Goal: Navigation & Orientation: Find specific page/section

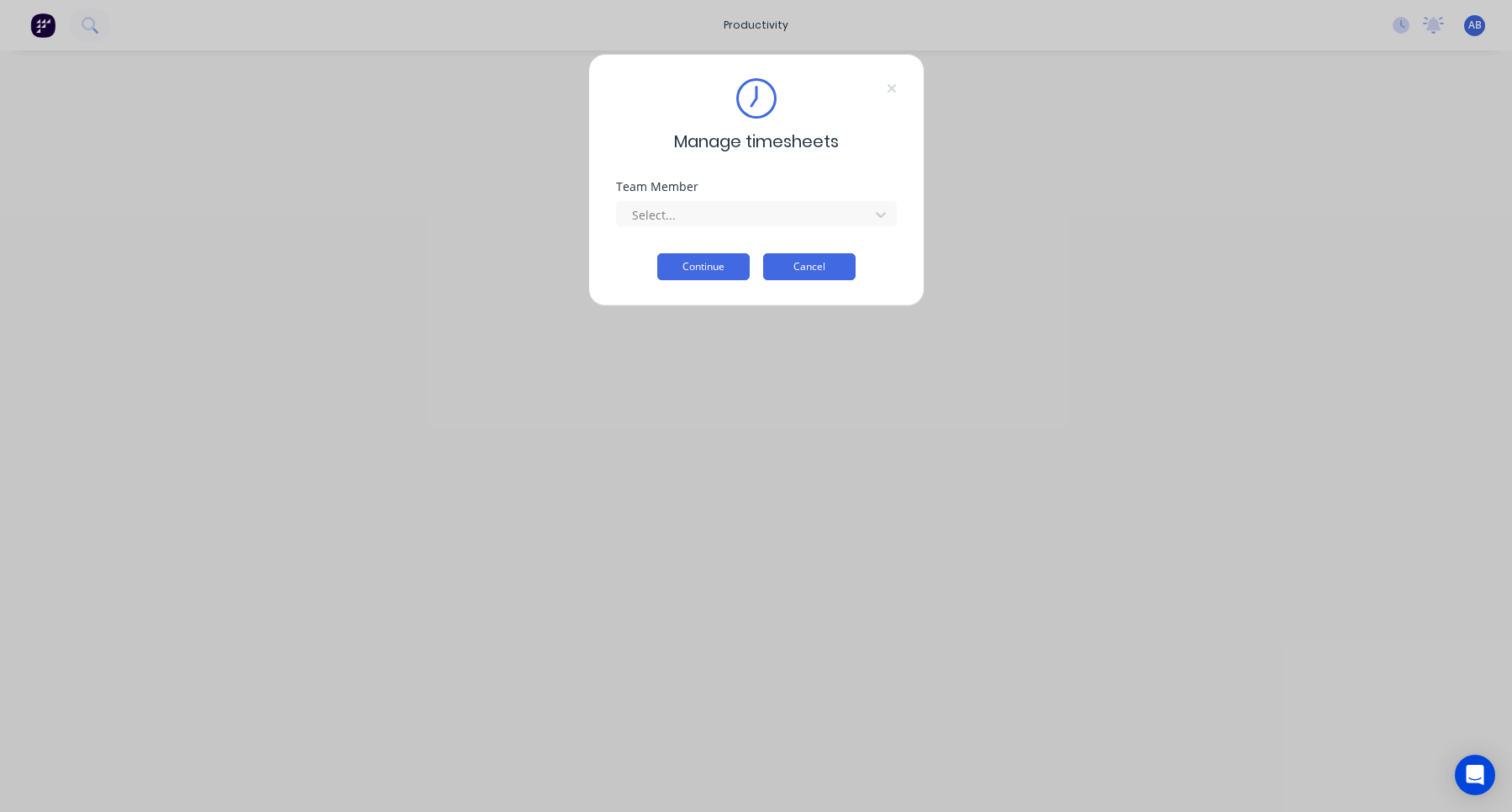
click at [825, 267] on button "Cancel" at bounding box center [809, 266] width 92 height 27
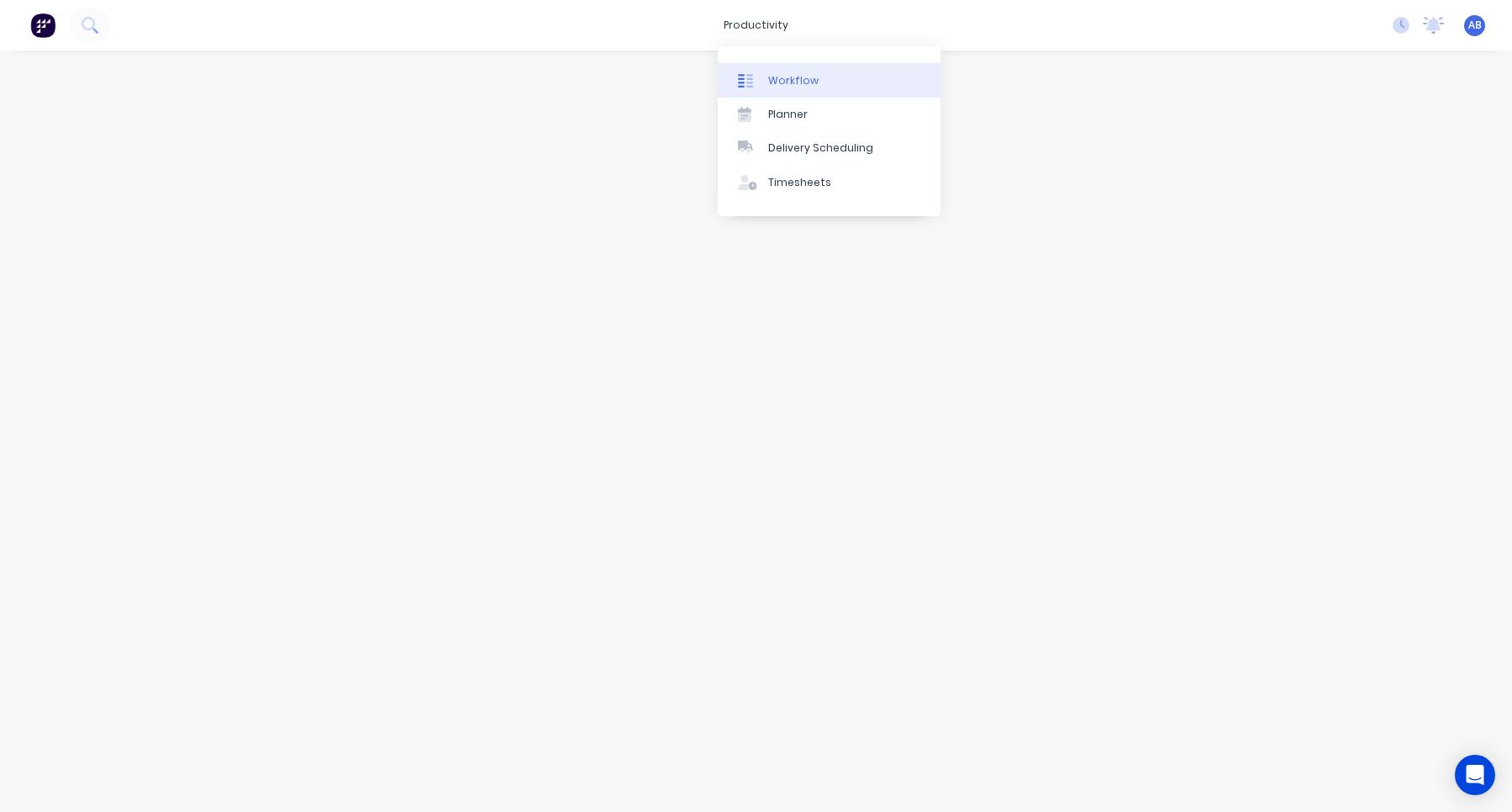
click at [792, 86] on div "Workflow" at bounding box center [793, 80] width 51 height 15
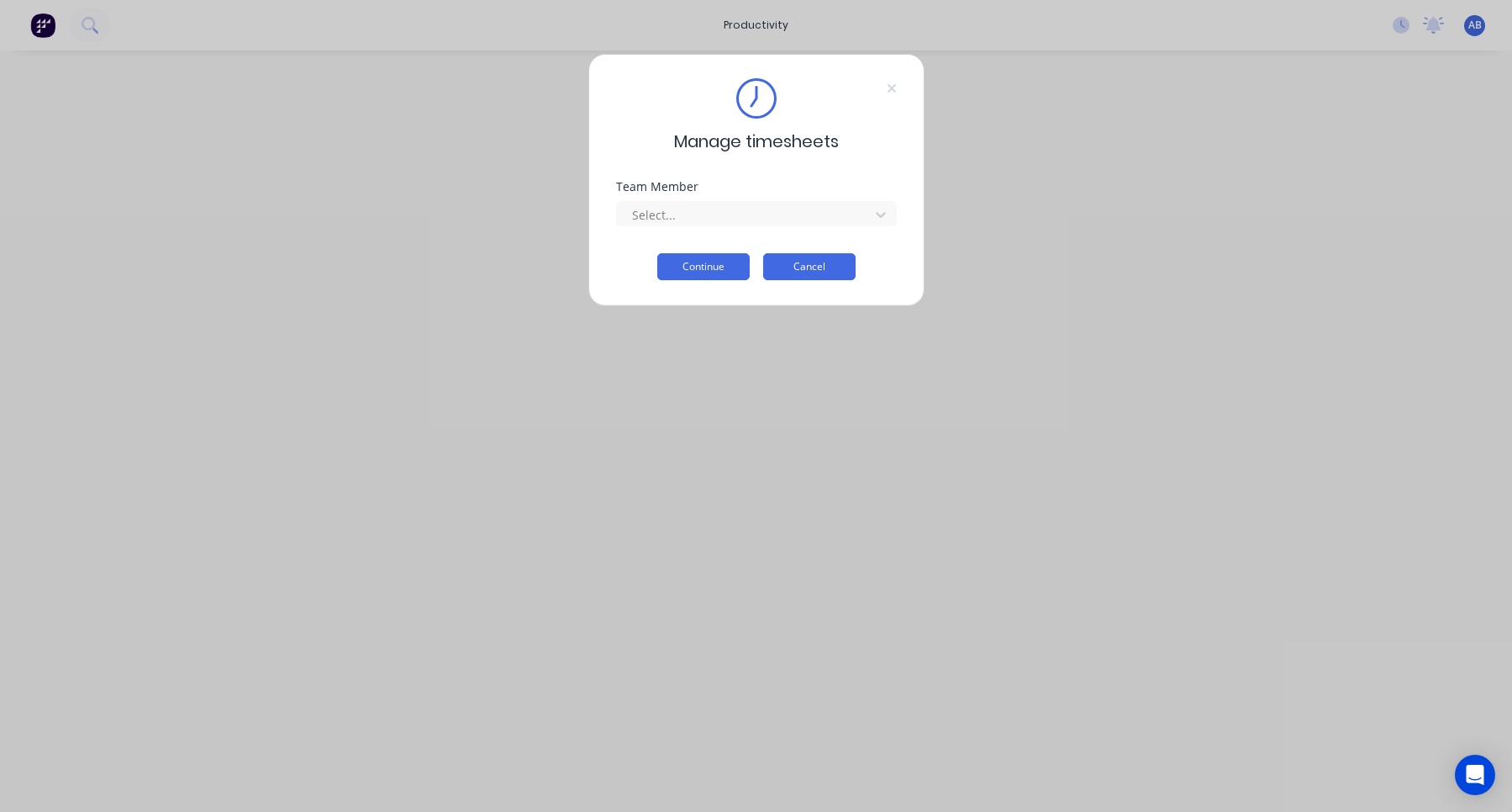
click at [815, 271] on button "Cancel" at bounding box center [809, 266] width 92 height 27
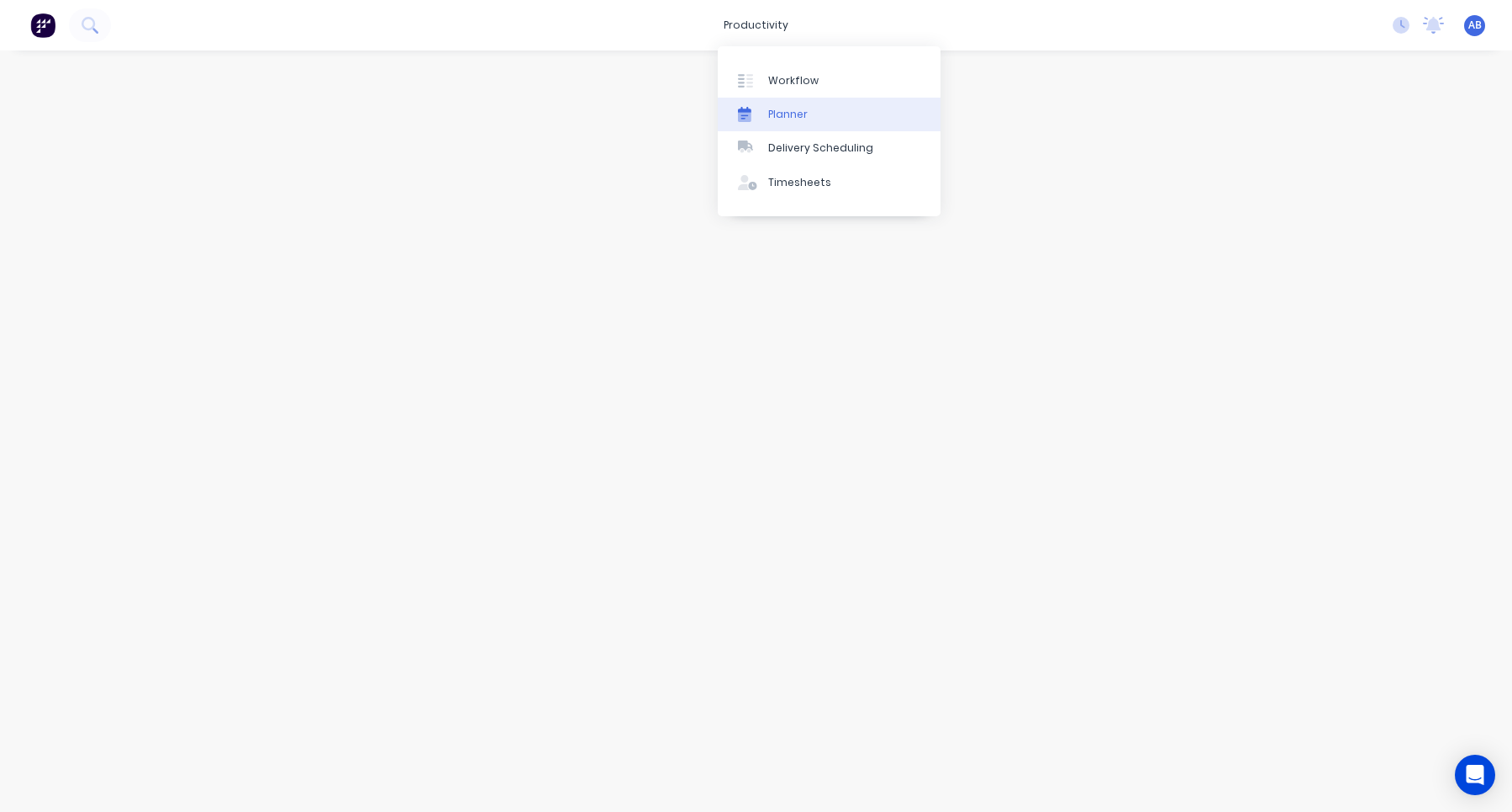
click at [782, 113] on div "Planner" at bounding box center [788, 114] width 40 height 15
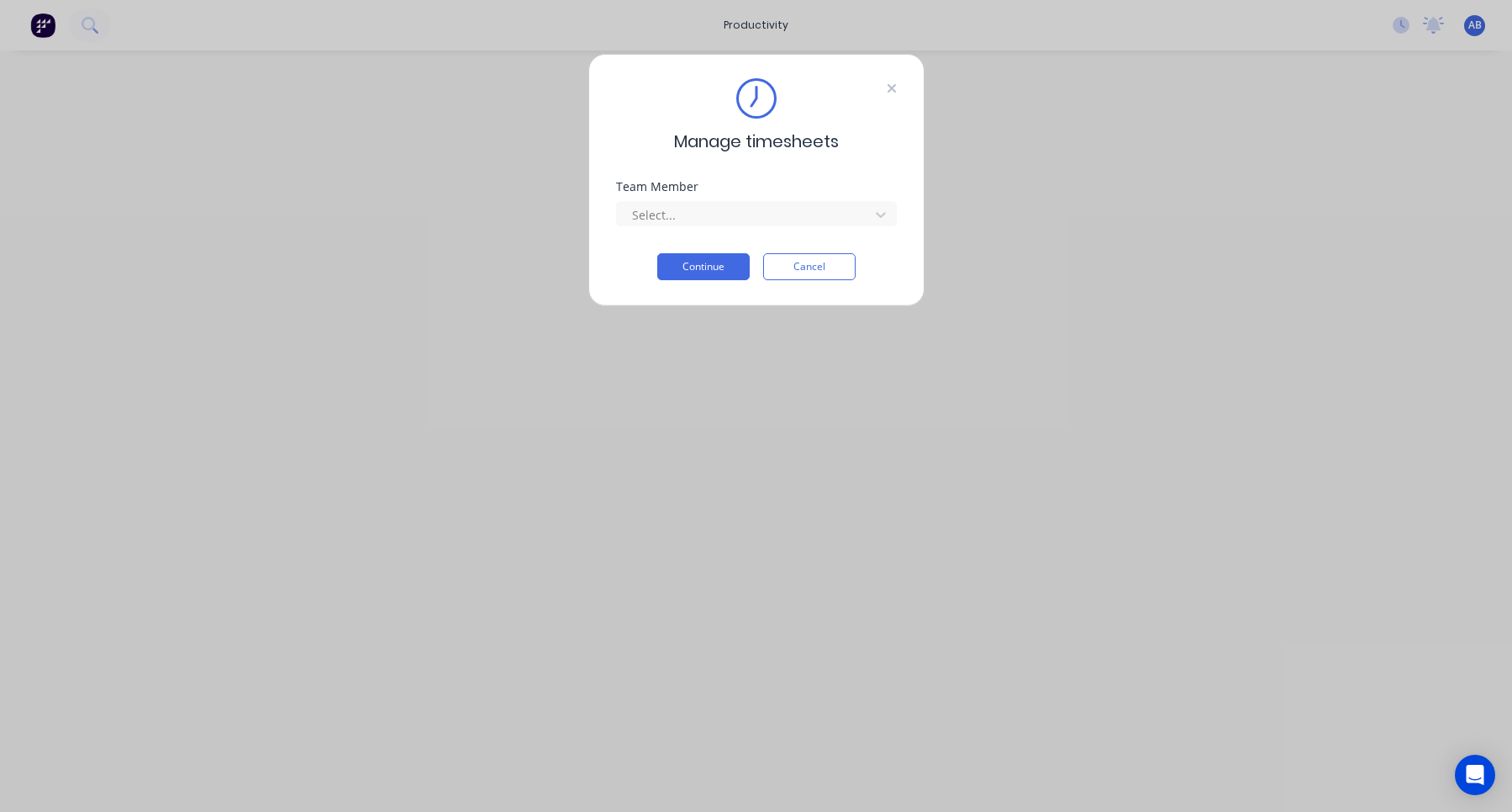
click at [891, 92] on icon at bounding box center [892, 88] width 10 height 14
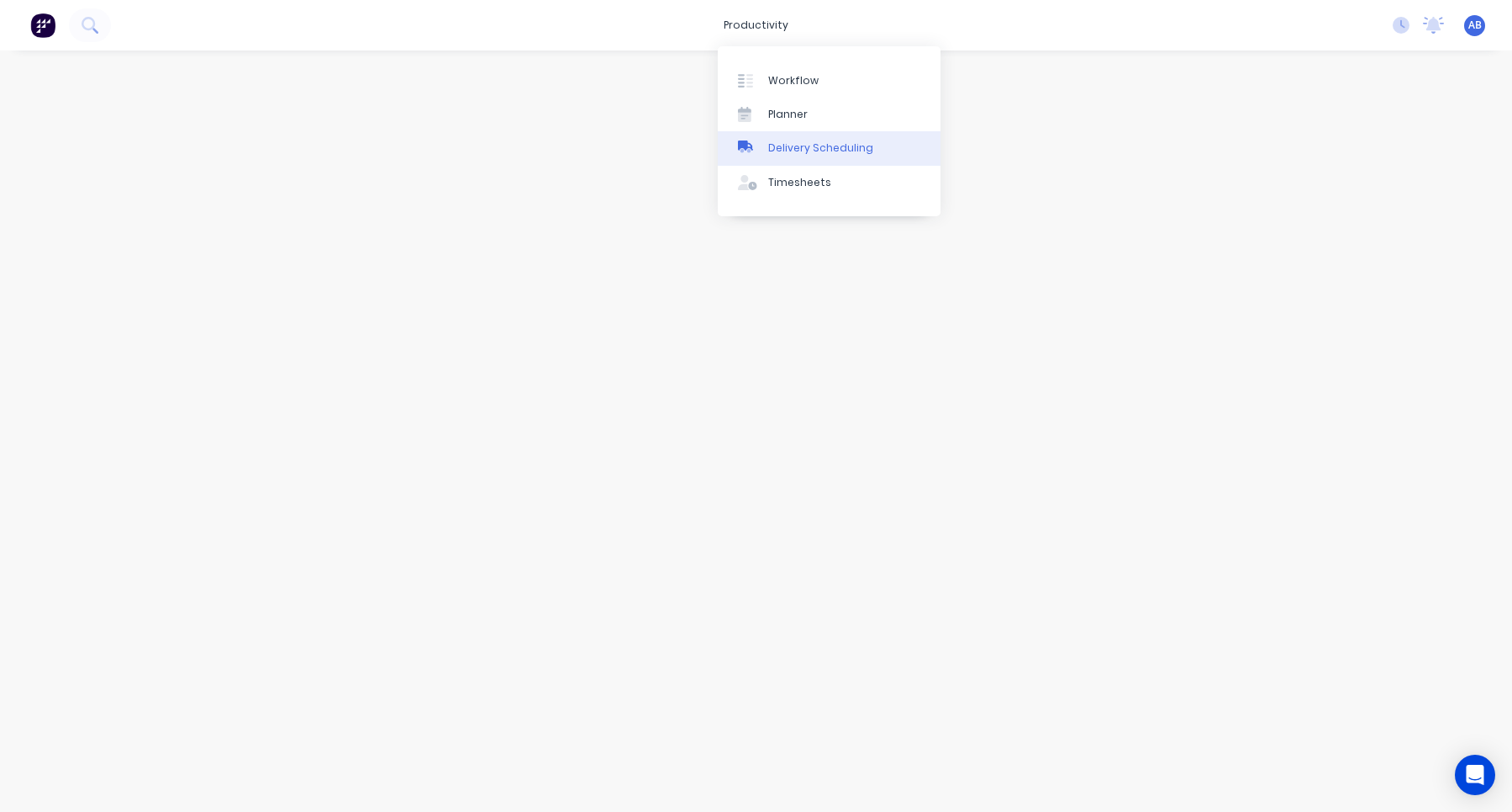
click at [797, 150] on div "Delivery Scheduling" at bounding box center [821, 148] width 105 height 15
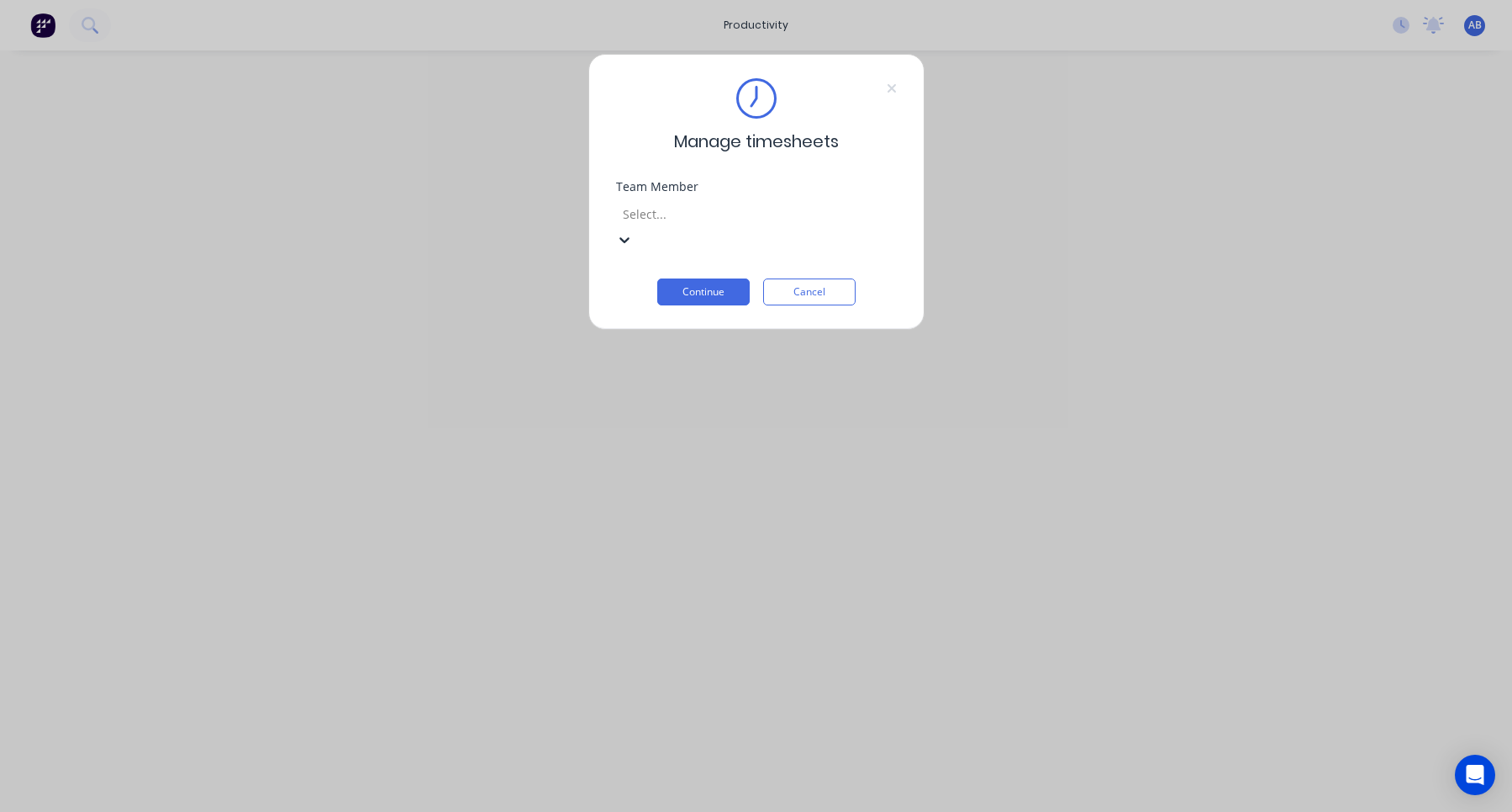
click at [825, 209] on div at bounding box center [742, 214] width 242 height 21
click at [883, 83] on div "Manage timesheets" at bounding box center [756, 116] width 281 height 75
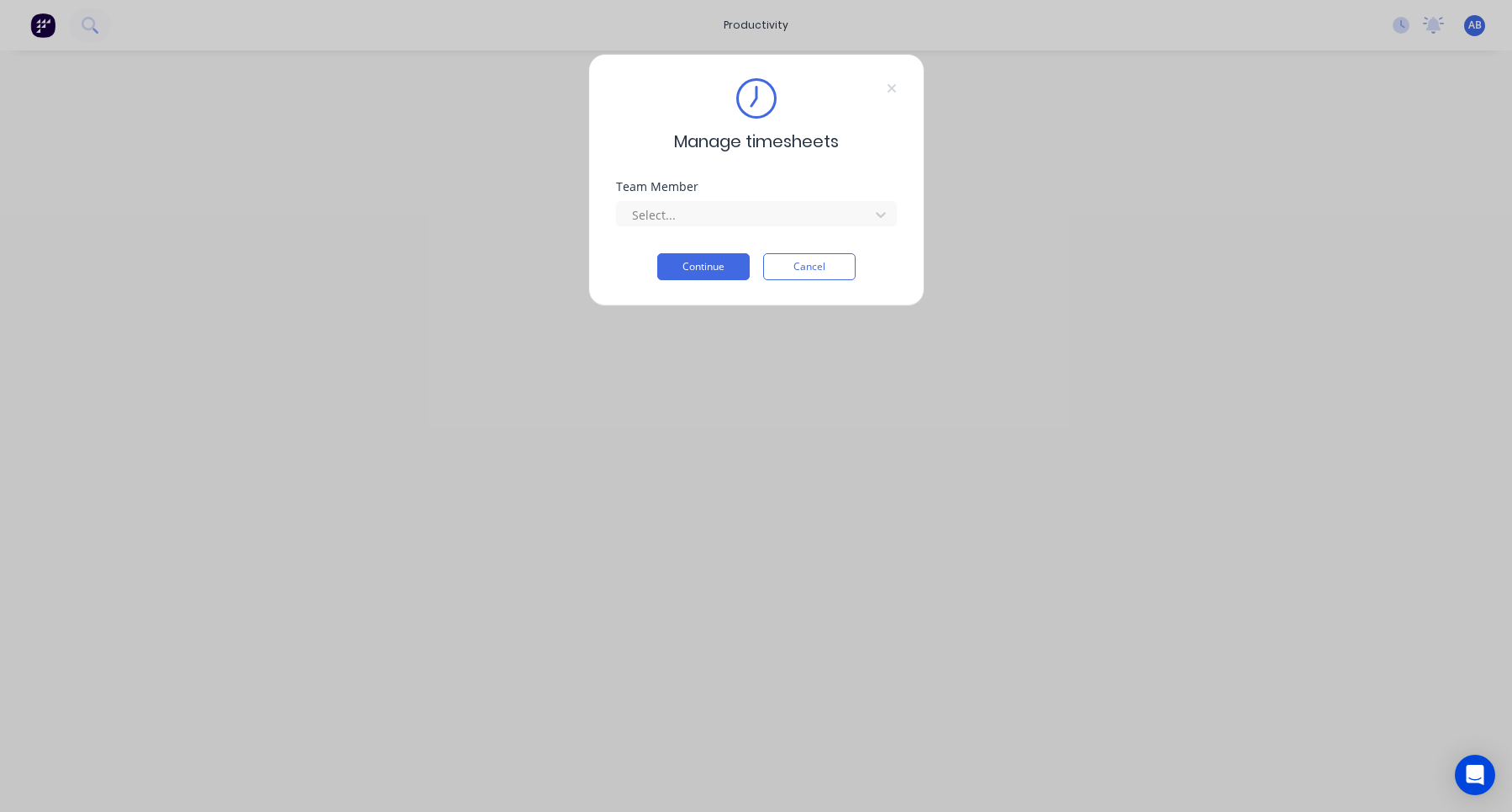
click at [883, 89] on div "Manage timesheets" at bounding box center [756, 116] width 281 height 75
click at [890, 89] on icon at bounding box center [891, 87] width 8 height 8
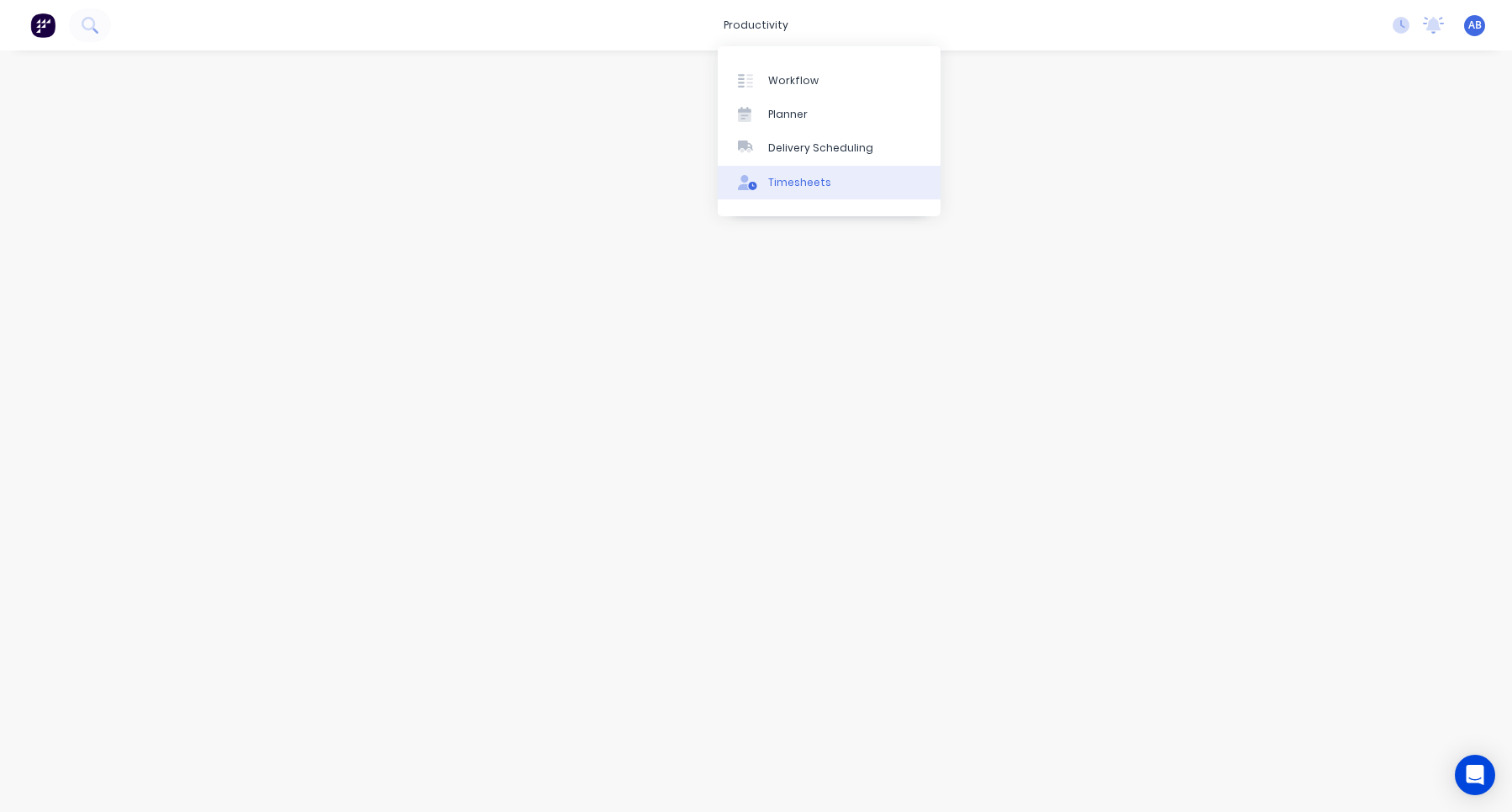
click at [809, 178] on div "Timesheets" at bounding box center [800, 182] width 63 height 15
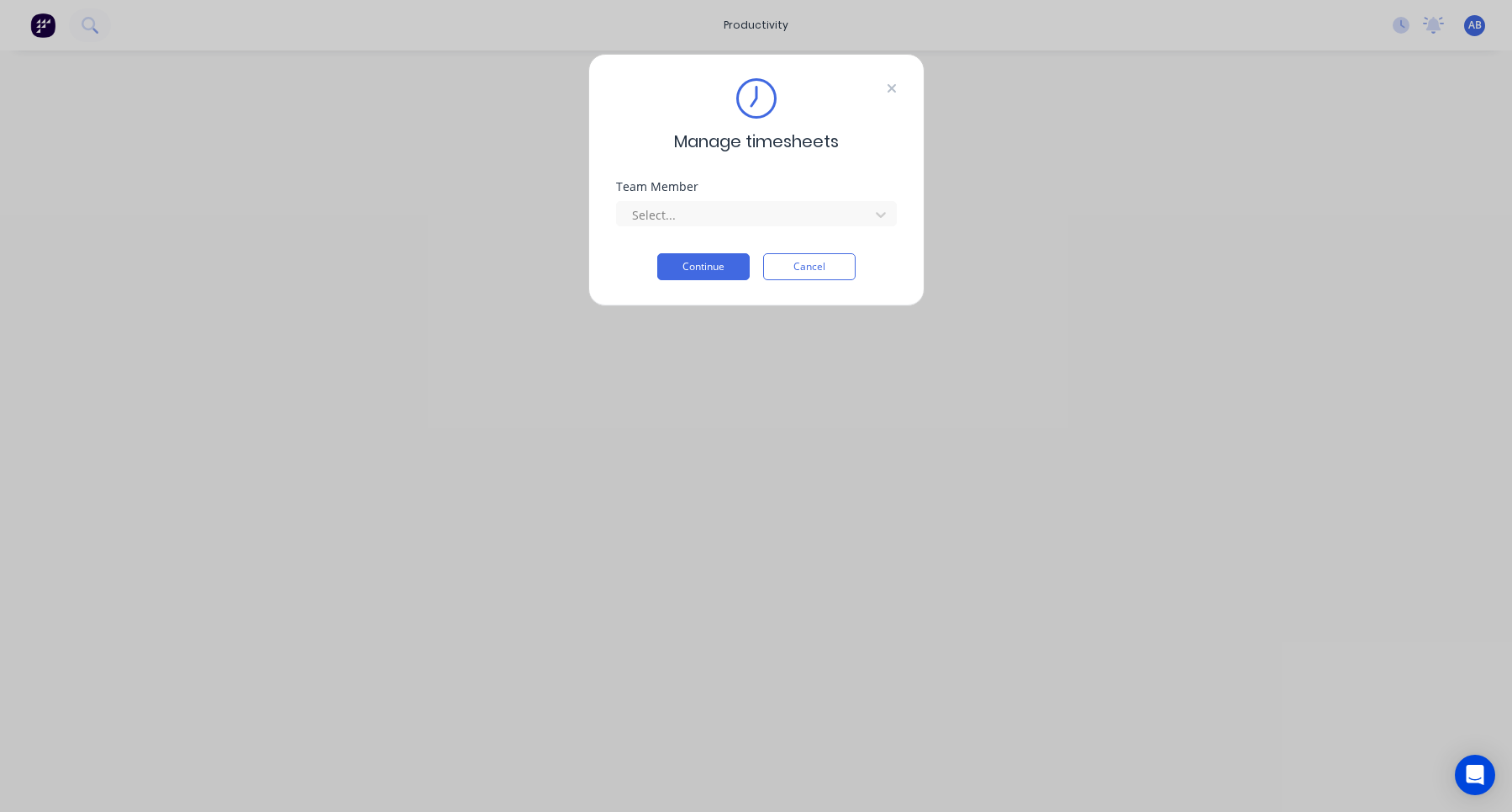
click at [892, 87] on icon at bounding box center [891, 87] width 8 height 8
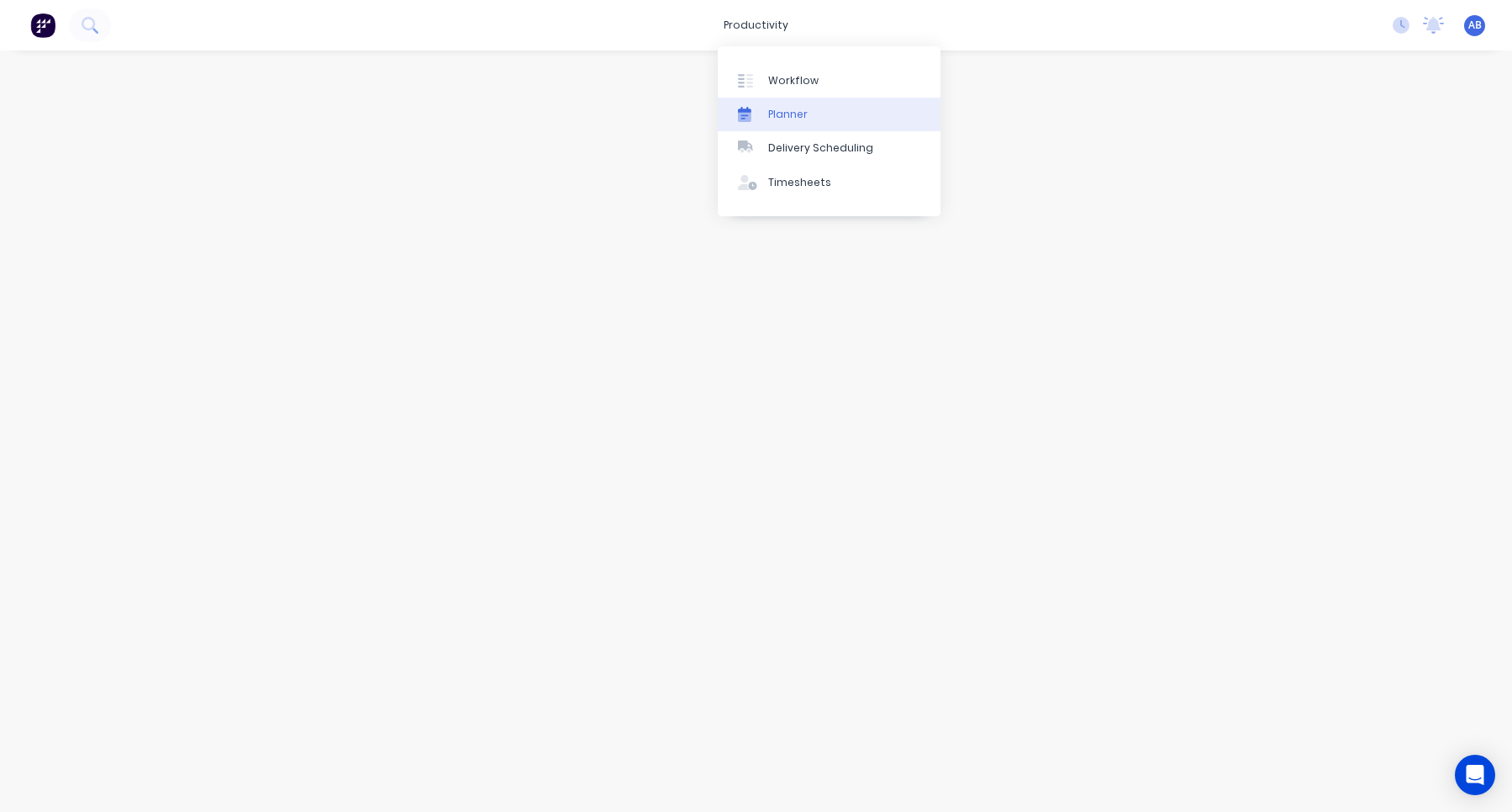
click at [778, 101] on link "Planner" at bounding box center [829, 114] width 223 height 34
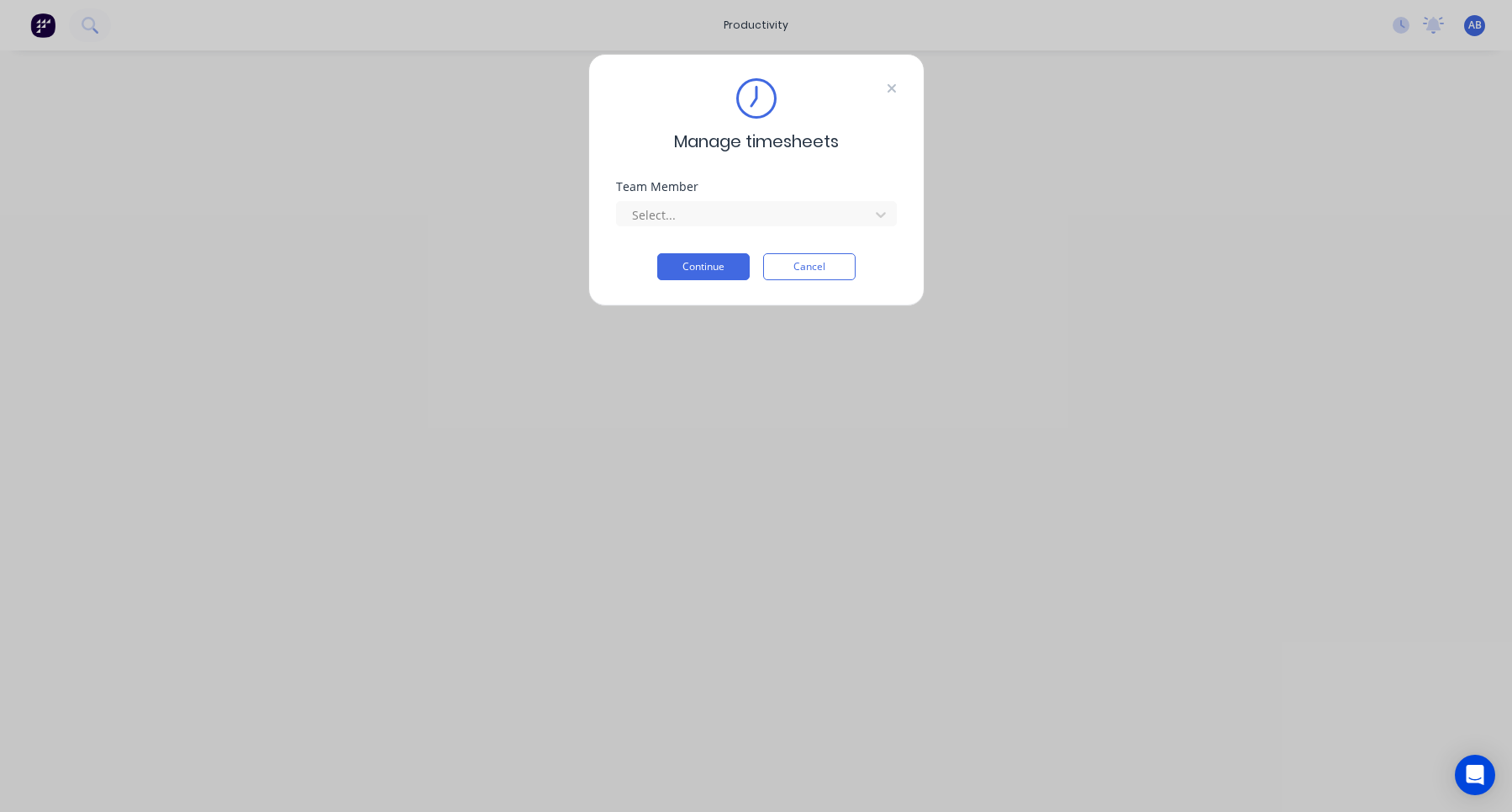
click at [891, 88] on icon at bounding box center [891, 87] width 8 height 8
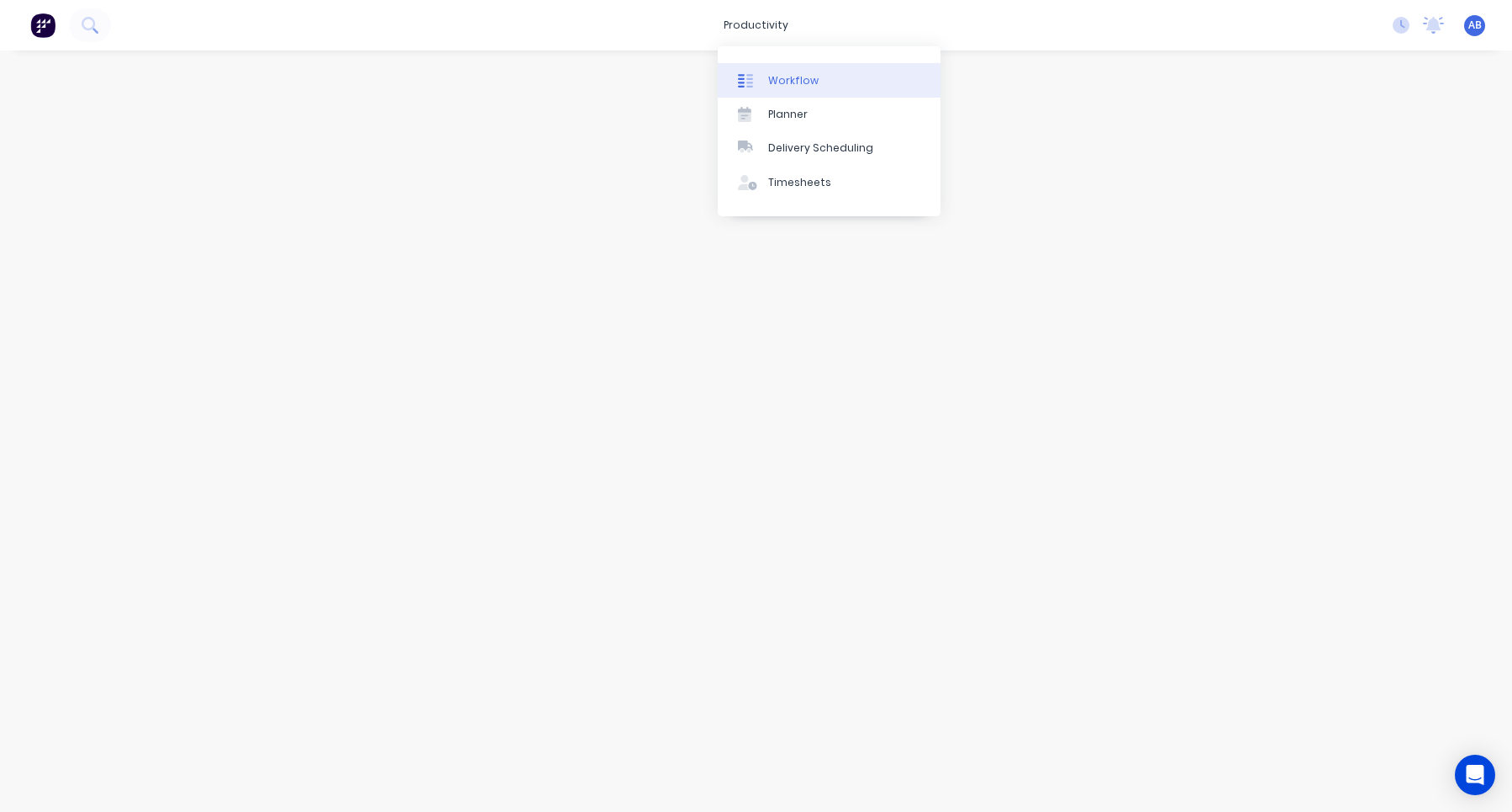
click at [792, 81] on div "Workflow" at bounding box center [793, 80] width 51 height 15
